Goal: Navigation & Orientation: Find specific page/section

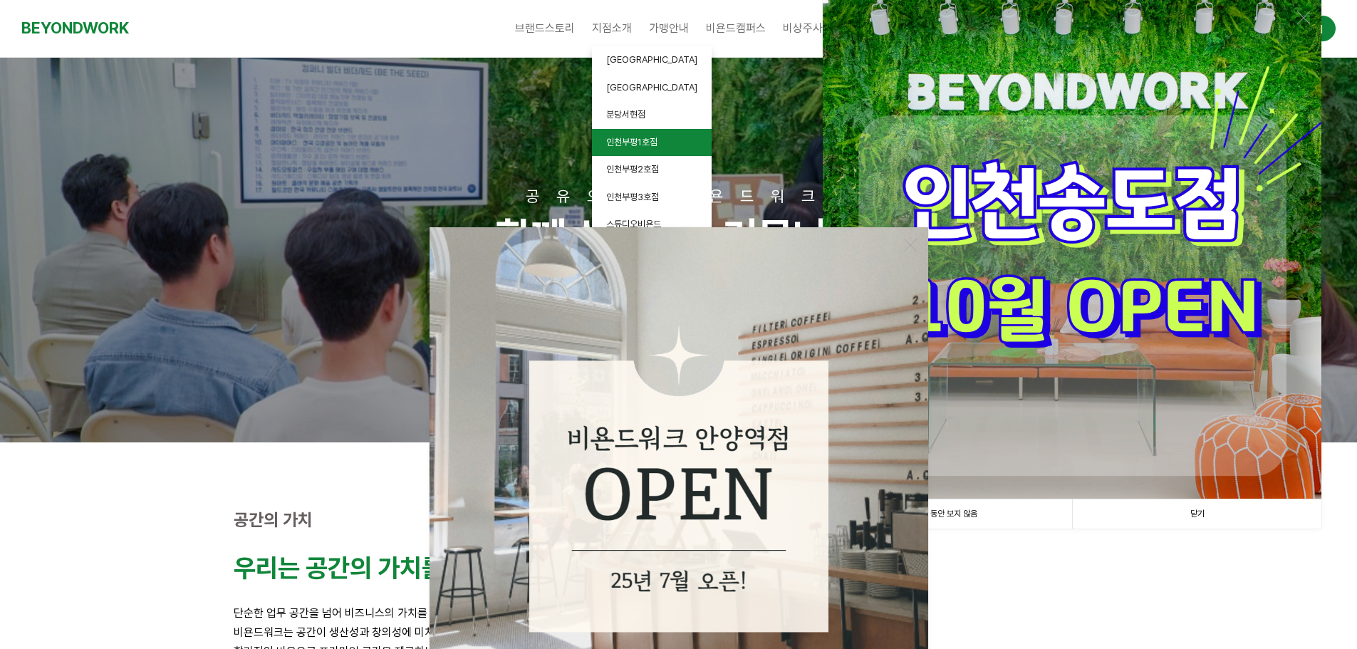
click at [635, 145] on span "인천부평1호점" at bounding box center [631, 142] width 51 height 11
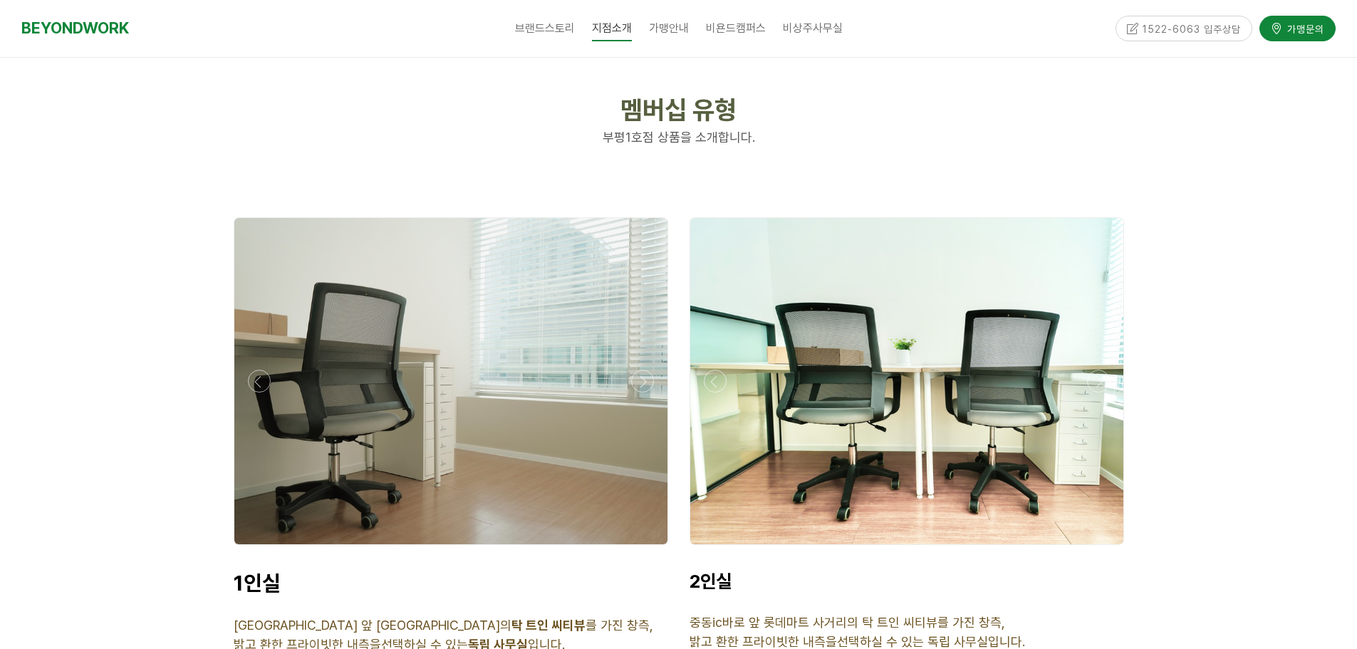
scroll to position [3562, 0]
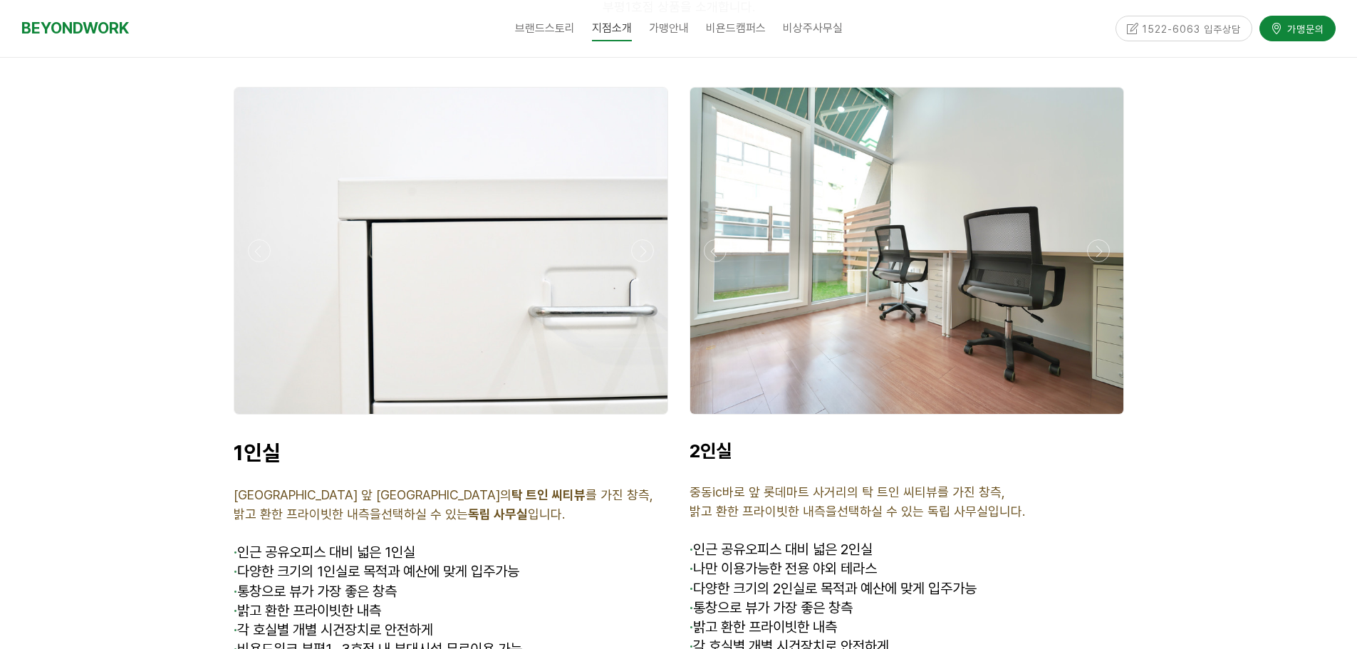
click at [1091, 418] on div at bounding box center [907, 418] width 442 height 0
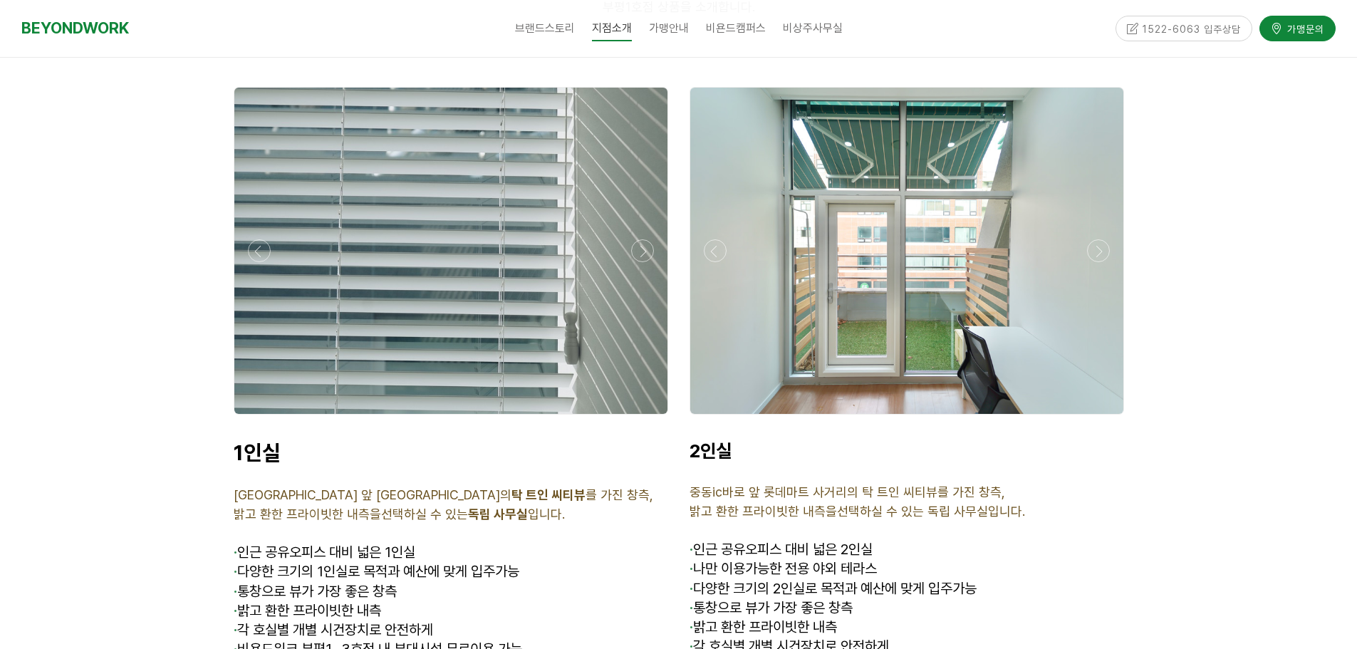
click at [1091, 418] on div at bounding box center [907, 418] width 442 height 0
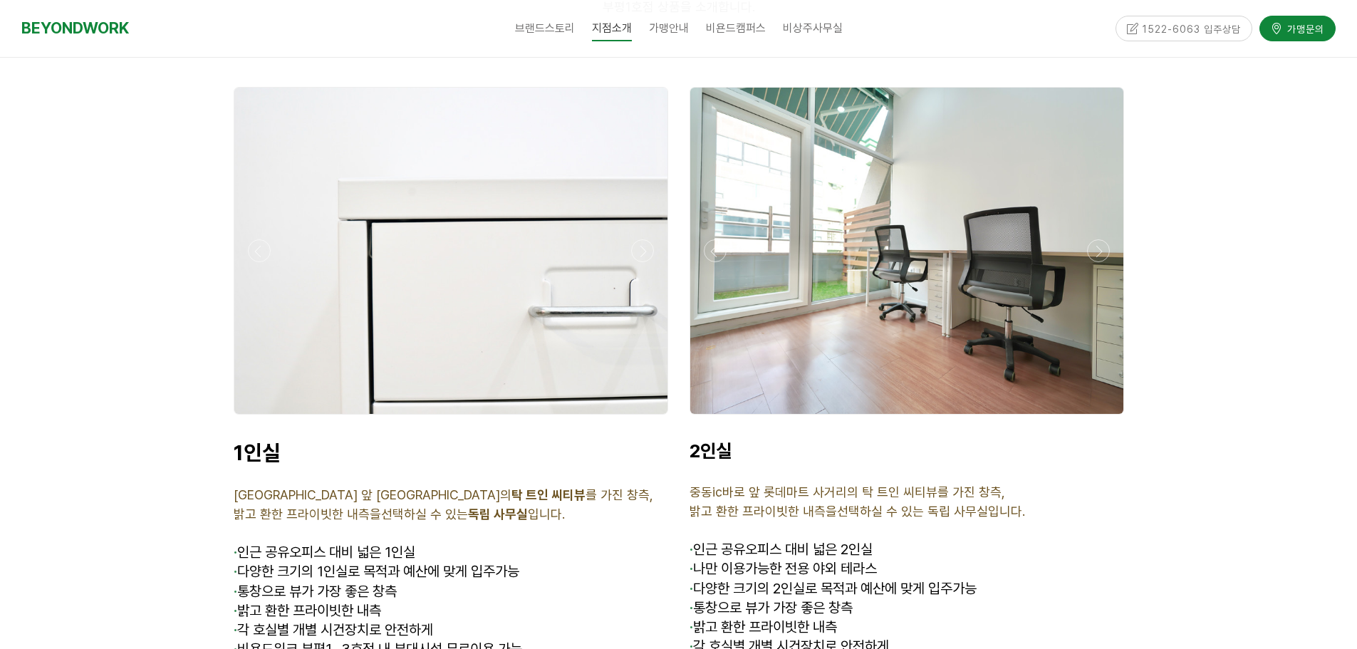
click at [923, 294] on div at bounding box center [906, 251] width 433 height 326
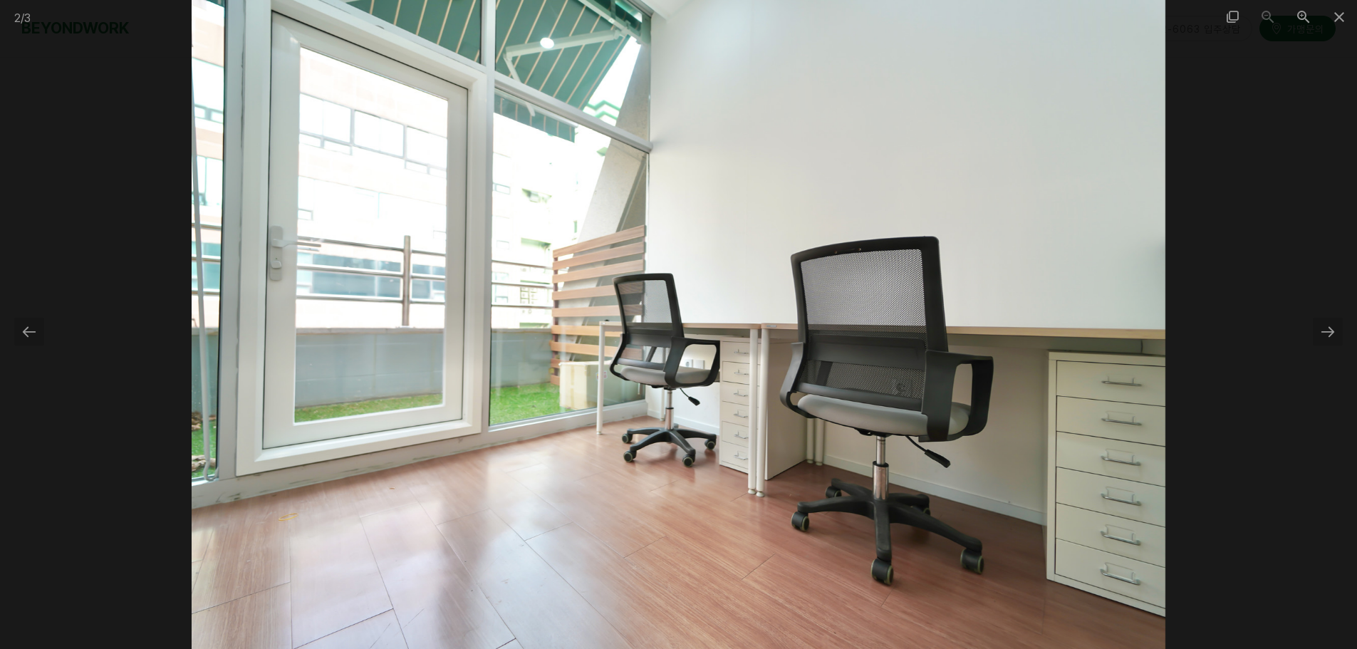
scroll to position [4203, 0]
click at [1332, 19] on span at bounding box center [1339, 16] width 36 height 33
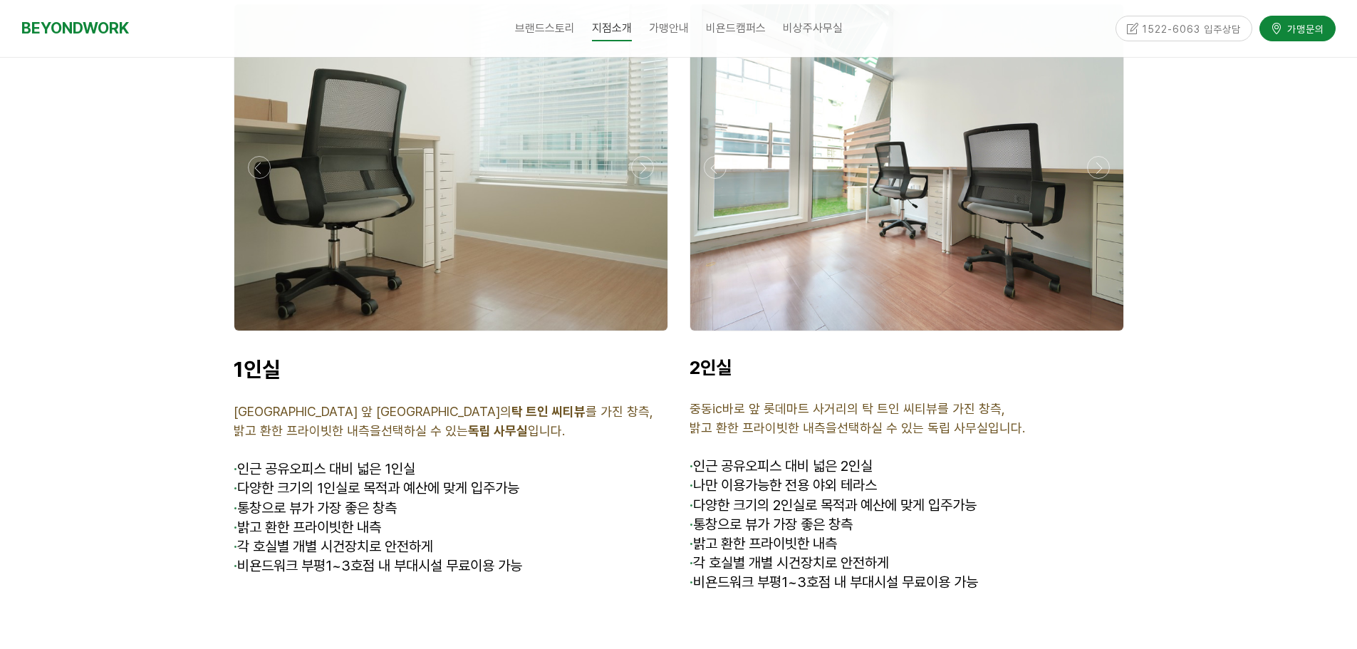
scroll to position [3776, 0]
